Goal: Navigation & Orientation: Find specific page/section

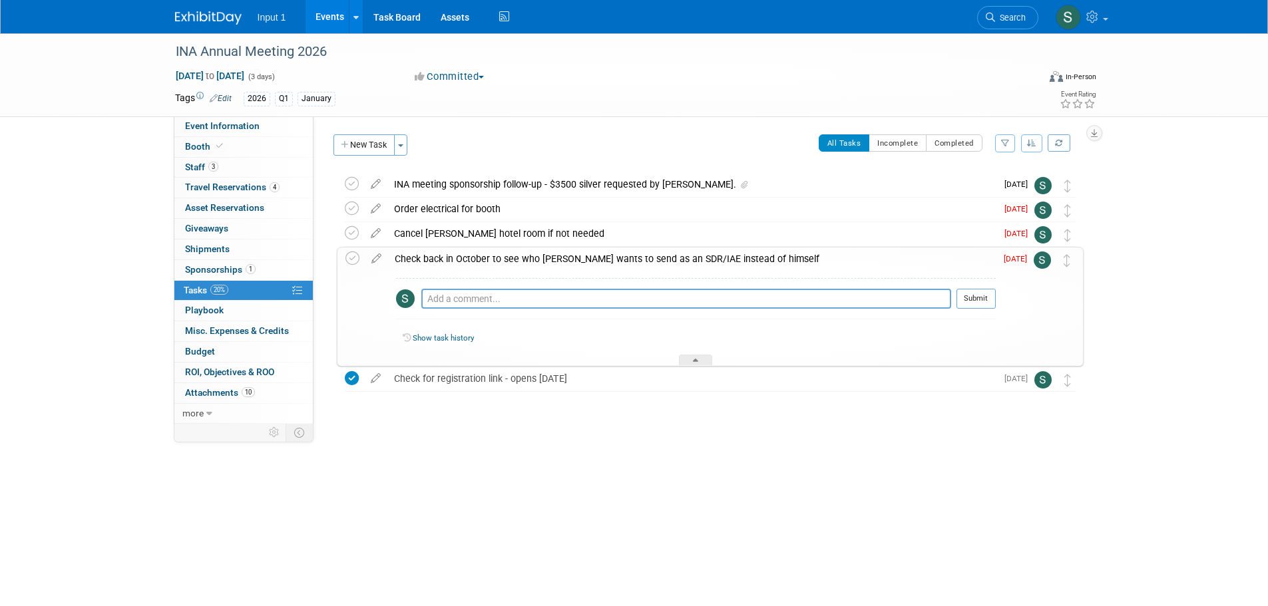
click at [326, 19] on link "Events" at bounding box center [330, 16] width 49 height 33
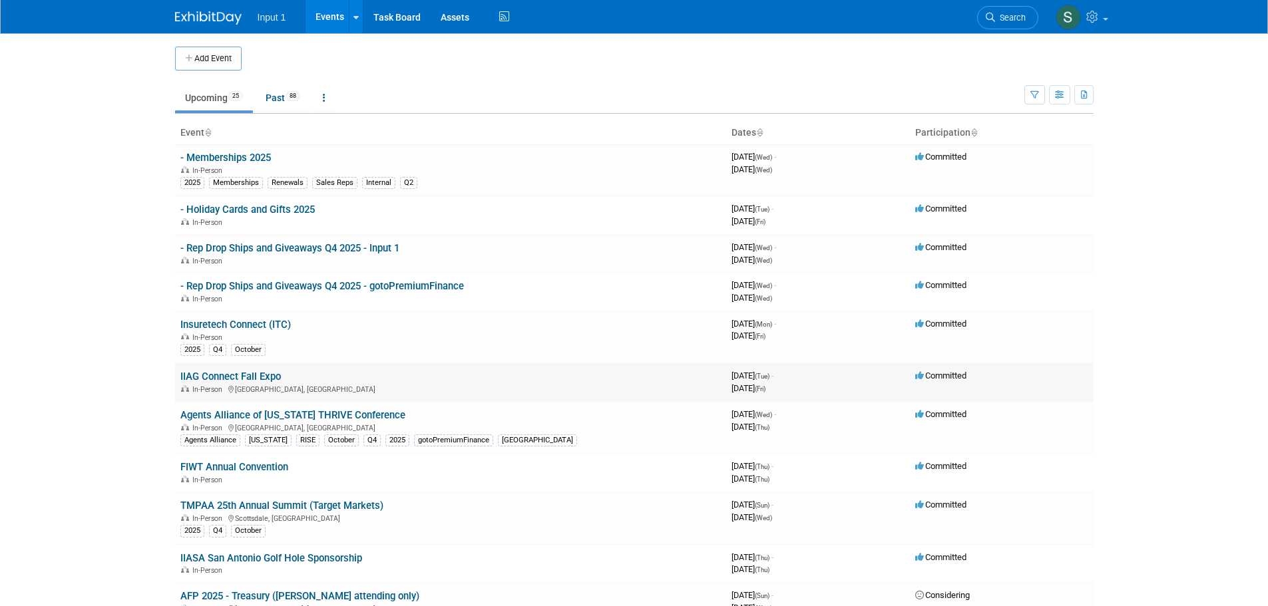
click at [234, 376] on link "IIAG Connect Fall Expo" at bounding box center [230, 377] width 101 height 12
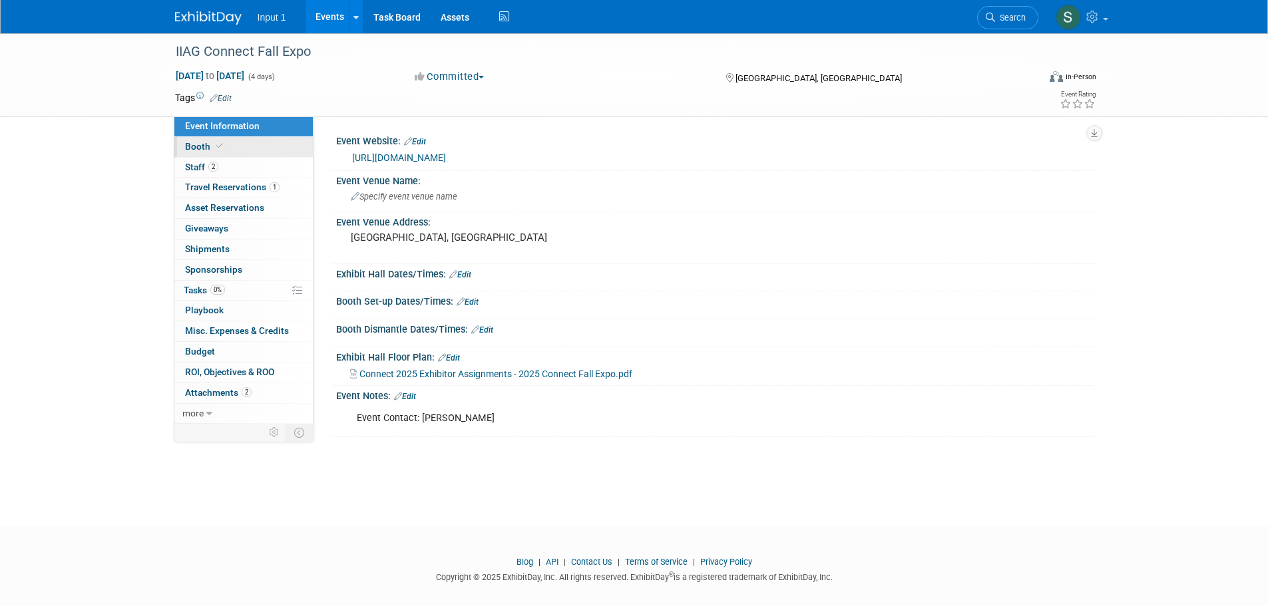
click at [194, 145] on span "Booth" at bounding box center [205, 146] width 41 height 11
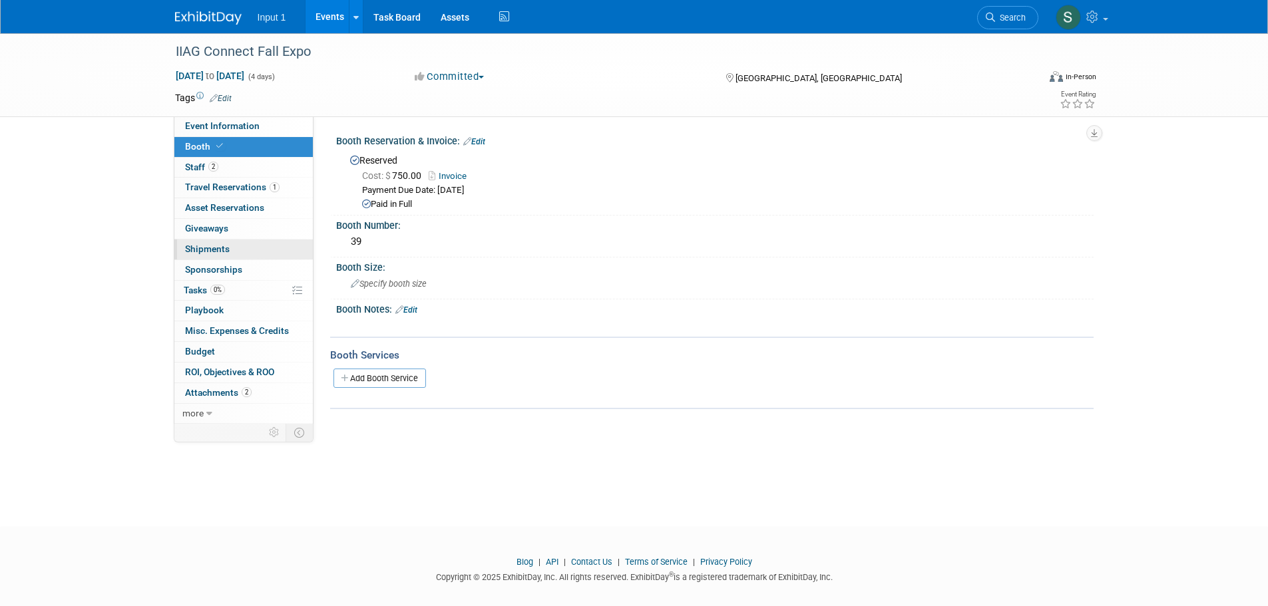
drag, startPoint x: 385, startPoint y: 242, endPoint x: 299, endPoint y: 245, distance: 85.9
click at [299, 245] on div "Event Information Event Info Booth Booth 2 Staff 2 Staff 1 Travel Reservations …" at bounding box center [634, 228] width 939 height 391
click at [462, 252] on div "39" at bounding box center [714, 243] width 757 height 22
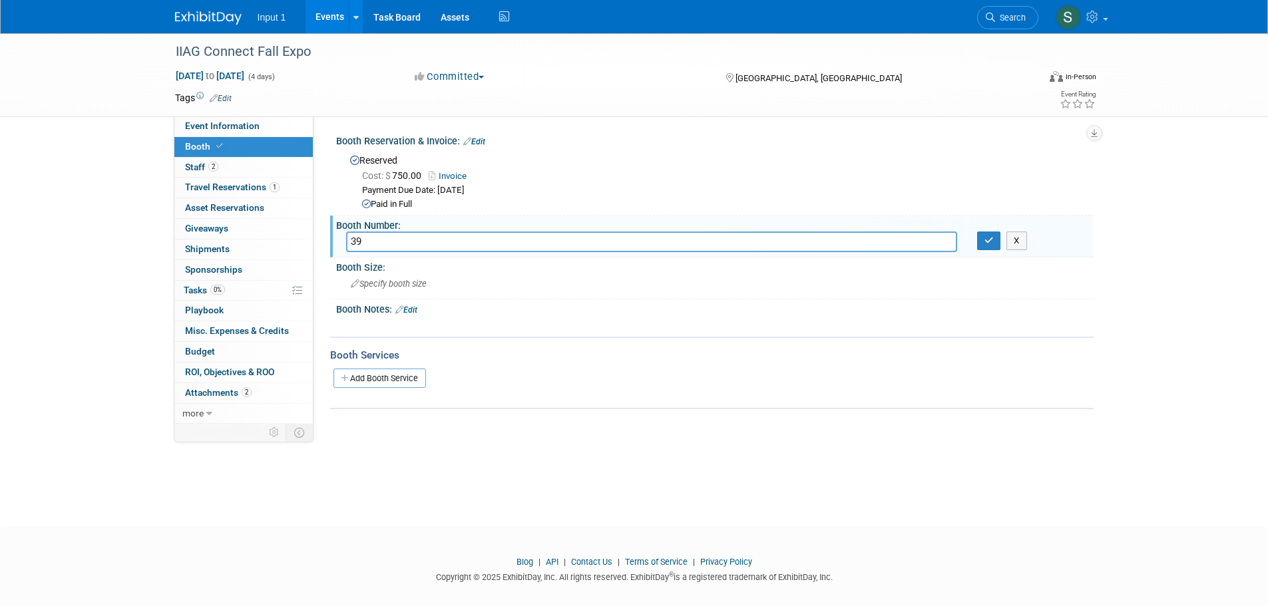
drag, startPoint x: 387, startPoint y: 245, endPoint x: 339, endPoint y: 244, distance: 47.9
click at [339, 244] on div "39" at bounding box center [651, 242] width 631 height 21
